Goal: Task Accomplishment & Management: Manage account settings

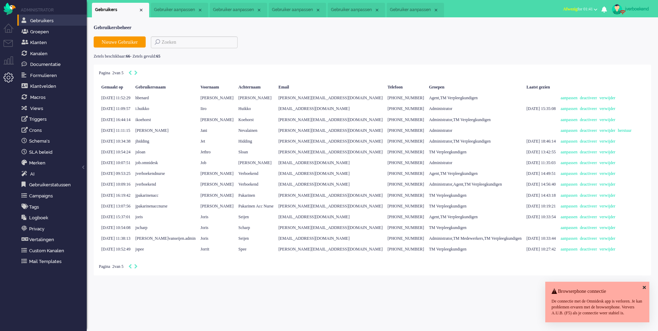
select select "nl"
select select "nl_NL"
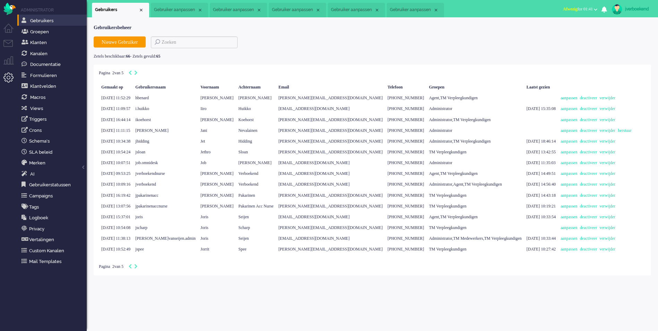
click at [172, 12] on span "Gebruiker aanpassen" at bounding box center [175, 10] width 43 height 6
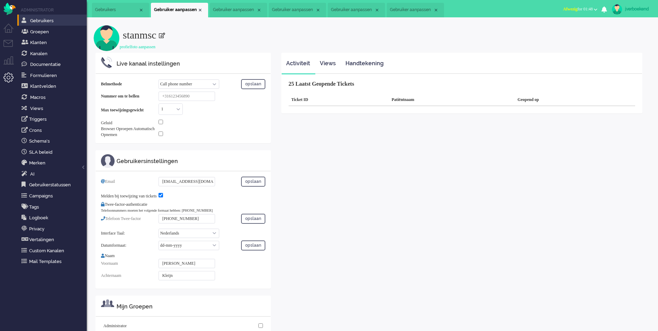
click at [252, 11] on span "Gebruiker aanpassen" at bounding box center [234, 10] width 43 height 6
click at [296, 12] on span "Gebruiker aanpassen" at bounding box center [293, 10] width 43 height 6
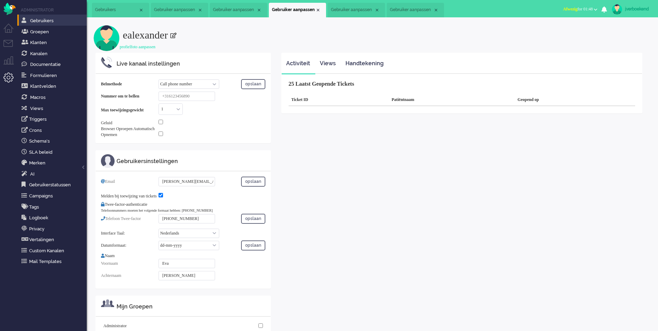
scroll to position [51, 0]
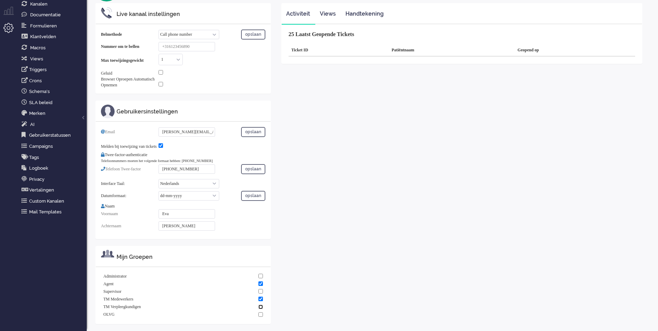
click at [260, 308] on input "checkbox" at bounding box center [261, 307] width 5 height 5
checkbox input "true"
click at [262, 300] on input "checkbox" at bounding box center [261, 299] width 5 height 5
checkbox input "false"
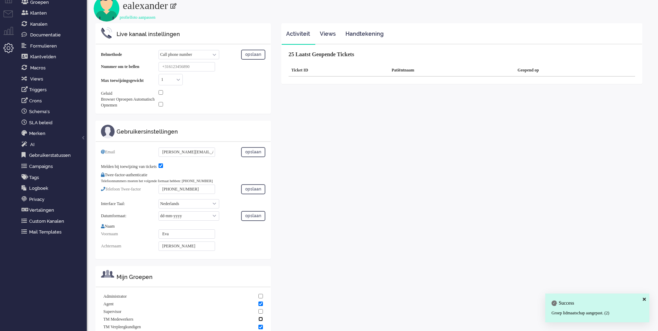
scroll to position [0, 0]
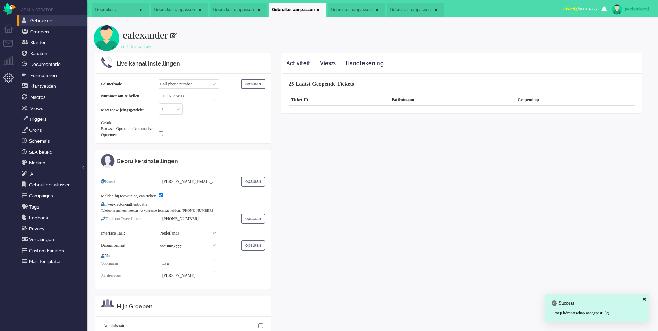
drag, startPoint x: 360, startPoint y: 11, endPoint x: 356, endPoint y: 13, distance: 4.3
click at [360, 11] on span "Gebruiker aanpassen" at bounding box center [352, 10] width 43 height 6
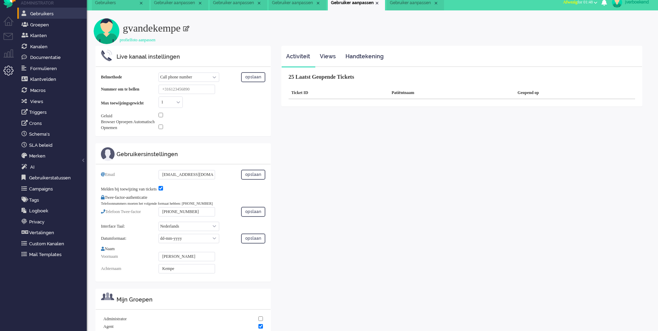
scroll to position [51, 0]
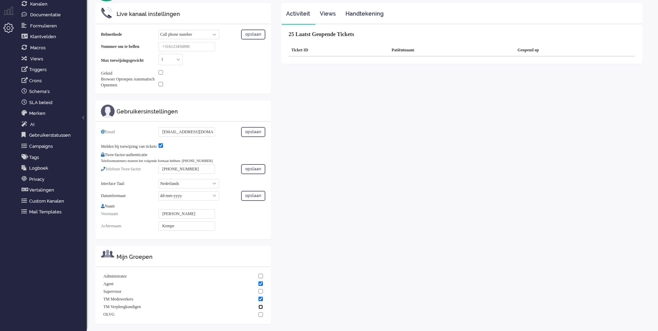
click at [261, 308] on input "checkbox" at bounding box center [261, 307] width 5 height 5
checkbox input "true"
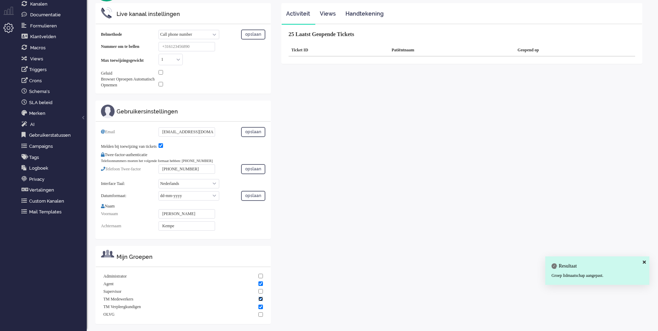
click at [261, 301] on input "checkbox" at bounding box center [261, 299] width 5 height 5
checkbox input "false"
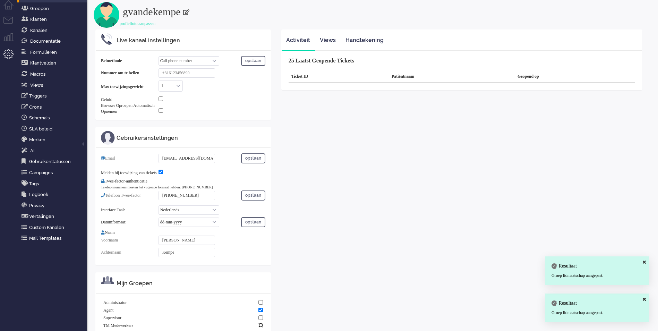
scroll to position [0, 0]
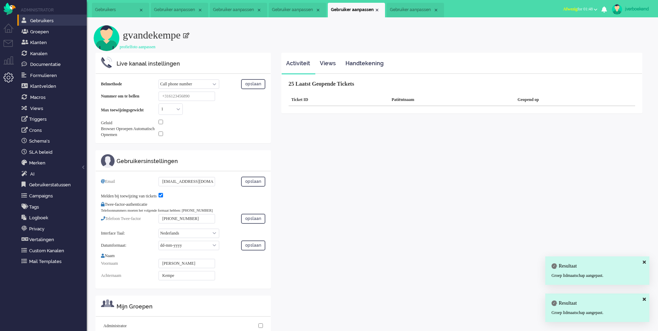
click at [406, 8] on span "Gebruiker aanpassen" at bounding box center [411, 10] width 43 height 6
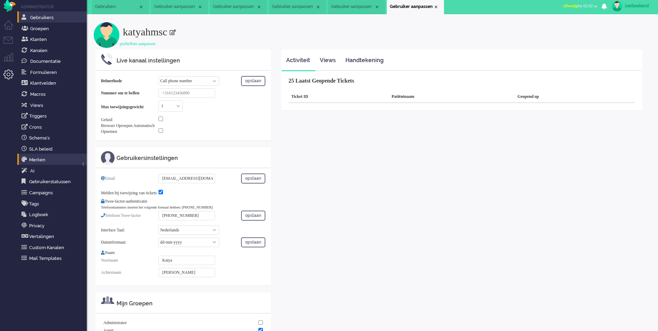
scroll to position [4, 0]
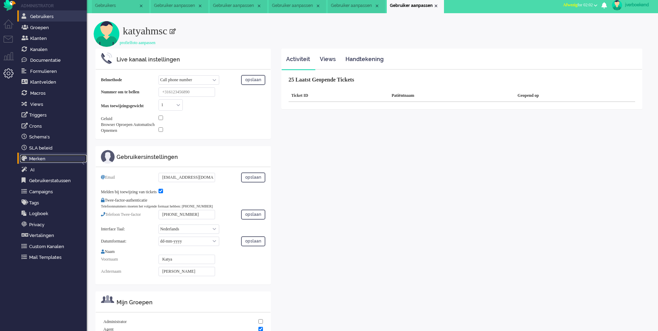
click at [44, 158] on link "Merken" at bounding box center [53, 159] width 67 height 8
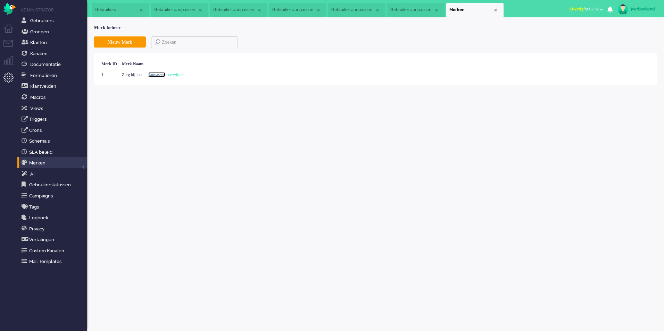
click at [165, 76] on link "aanpassen" at bounding box center [156, 74] width 17 height 5
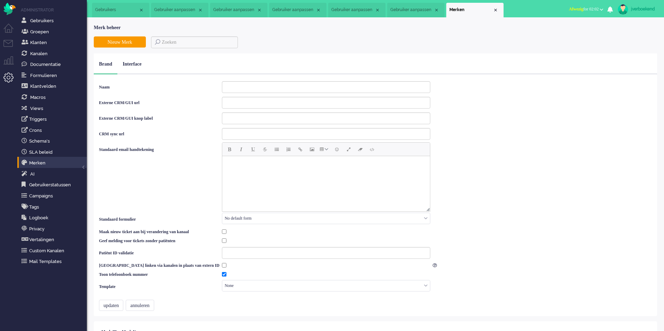
type input "Zorg bij jou"
checkbox input "true"
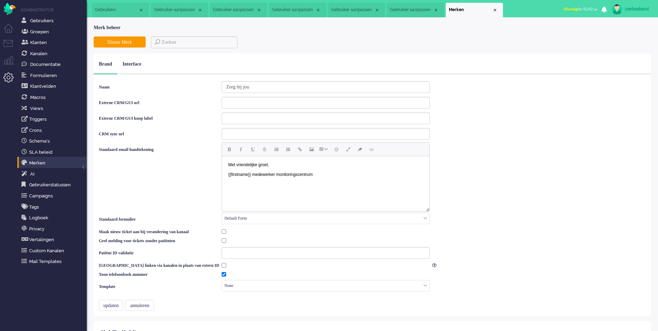
click at [227, 162] on body "Met vriendelijke groet, {{firstname}} medewerker monitoringscentrum" at bounding box center [326, 170] width 202 height 22
click at [111, 304] on button "updaten" at bounding box center [111, 305] width 24 height 11
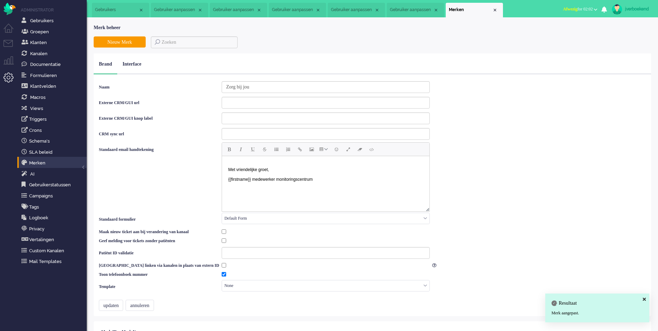
click at [236, 162] on body "Met vriendelijke groet, {{firstname}} medewerker monitoringscentrum" at bounding box center [326, 172] width 202 height 26
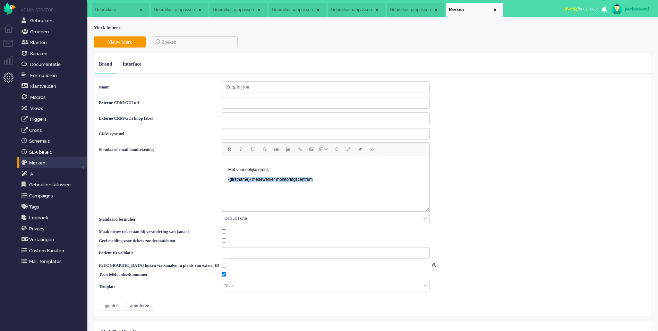
drag, startPoint x: 228, startPoint y: 178, endPoint x: 320, endPoint y: 179, distance: 91.3
click at [318, 178] on body "Met vriendelijke groet, {{firstname}} medewerker monitoringscentrum" at bounding box center [326, 172] width 202 height 26
click at [323, 183] on body "Met vriendelijke groet, {{firstname}} medewerker monitoringscentrum" at bounding box center [326, 172] width 202 height 26
drag, startPoint x: 252, startPoint y: 179, endPoint x: 225, endPoint y: 179, distance: 26.4
click at [225, 179] on body "Met vriendelijke groet, {{firstname}} medewerker monitoringscentrum" at bounding box center [326, 172] width 202 height 26
